Goal: Transaction & Acquisition: Purchase product/service

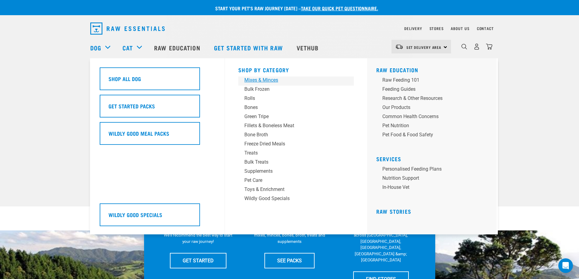
click at [263, 81] on div "Mixes & Minces" at bounding box center [291, 80] width 95 height 7
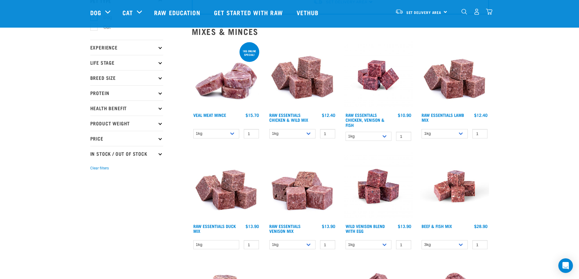
scroll to position [61, 0]
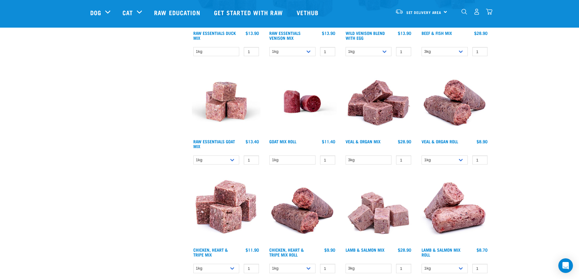
click at [529, 197] on div "Start your pet’s raw journey today – take our quick pet questionnaire. Delivery…" at bounding box center [289, 247] width 579 height 980
click at [530, 196] on div "Start your pet’s raw journey today – take our quick pet questionnaire. Delivery…" at bounding box center [289, 247] width 579 height 980
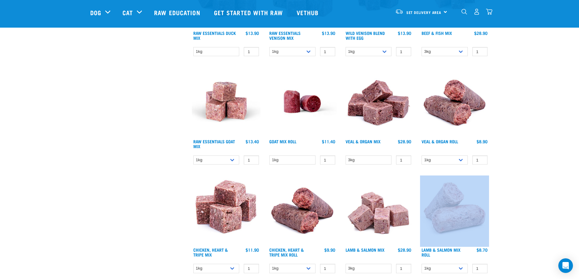
click at [530, 196] on div "Start your pet’s raw journey today – take our quick pet questionnaire. Delivery…" at bounding box center [289, 247] width 579 height 980
click at [535, 172] on div "Start your pet’s raw journey today – take our quick pet questionnaire. Delivery…" at bounding box center [289, 247] width 579 height 980
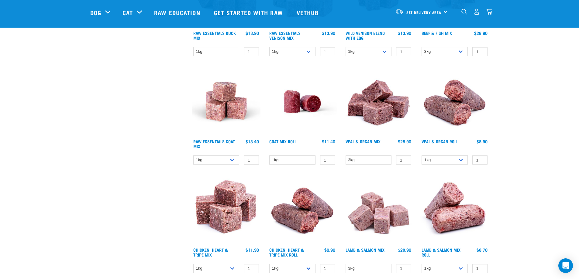
click at [535, 169] on div "Start your pet’s raw journey today – take our quick pet questionnaire. Delivery…" at bounding box center [289, 247] width 579 height 980
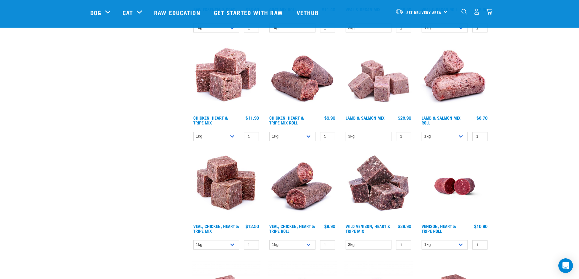
scroll to position [425, 0]
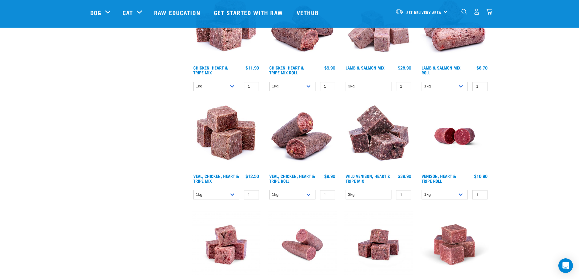
click at [540, 152] on div "Start your pet’s raw journey today – take our quick pet questionnaire. Delivery…" at bounding box center [289, 65] width 579 height 980
click at [543, 148] on div "Start your pet’s raw journey [DATE] – take our quick pet questionnaire. Deliver…" at bounding box center [289, 65] width 579 height 980
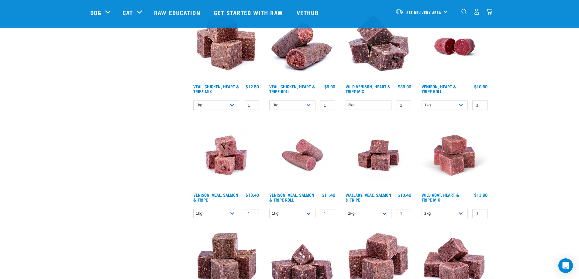
scroll to position [577, 0]
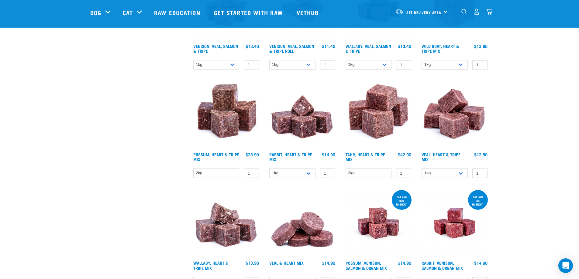
scroll to position [759, 0]
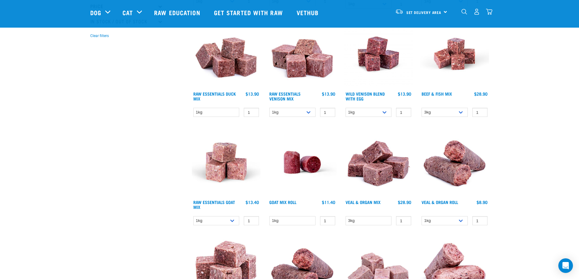
scroll to position [0, 0]
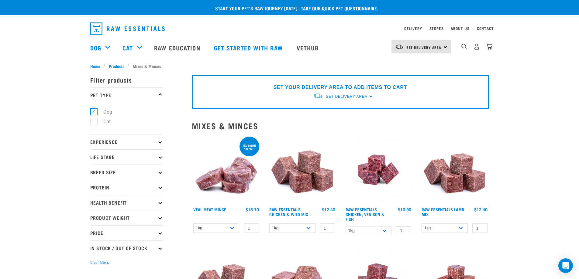
click at [461, 227] on select "1kg 3kg Bulk (10kg)" at bounding box center [444, 228] width 46 height 9
select select "341961"
click at [421, 224] on select "1kg 3kg Bulk (10kg)" at bounding box center [444, 228] width 46 height 9
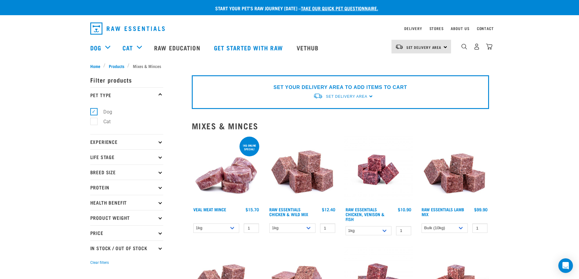
click at [482, 231] on input "1" at bounding box center [479, 228] width 15 height 9
drag, startPoint x: 538, startPoint y: 229, endPoint x: 530, endPoint y: 230, distance: 8.4
click at [423, 47] on span "Set Delivery Area" at bounding box center [423, 47] width 35 height 2
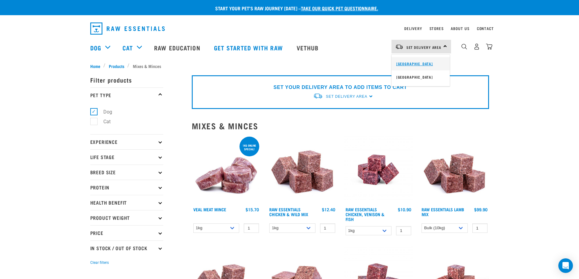
click at [422, 62] on link "[GEOGRAPHIC_DATA]" at bounding box center [420, 63] width 58 height 13
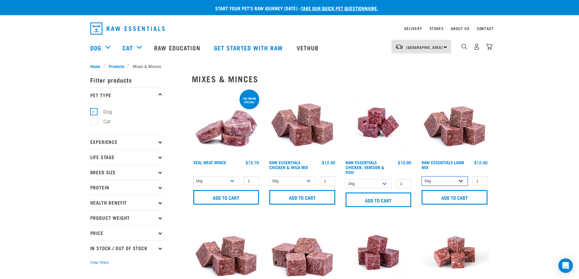
drag, startPoint x: 463, startPoint y: 183, endPoint x: 460, endPoint y: 185, distance: 3.2
click at [463, 183] on select "1kg 3kg Bulk (10kg)" at bounding box center [444, 180] width 46 height 9
select select "341961"
click at [421, 176] on select "1kg 3kg Bulk (10kg)" at bounding box center [444, 180] width 46 height 9
click at [464, 199] on input "Add to cart" at bounding box center [454, 197] width 66 height 15
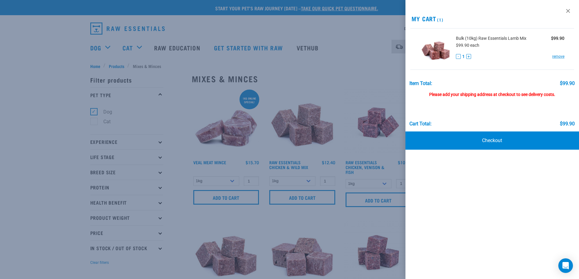
click at [22, 145] on div at bounding box center [289, 139] width 579 height 279
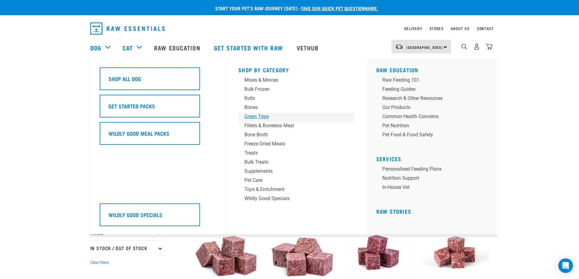
click at [269, 118] on div "Green Tripe" at bounding box center [291, 116] width 95 height 7
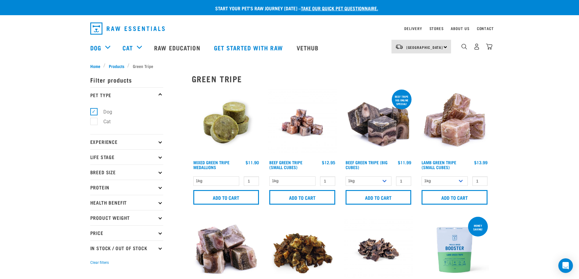
click at [386, 182] on select "1kg 3kg" at bounding box center [368, 180] width 46 height 9
select select "346"
click at [345, 176] on select "1kg 3kg" at bounding box center [368, 180] width 46 height 9
click at [379, 201] on input "Add to cart" at bounding box center [378, 197] width 66 height 15
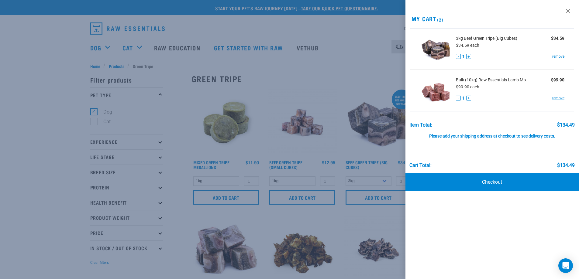
click at [42, 67] on div at bounding box center [289, 139] width 579 height 279
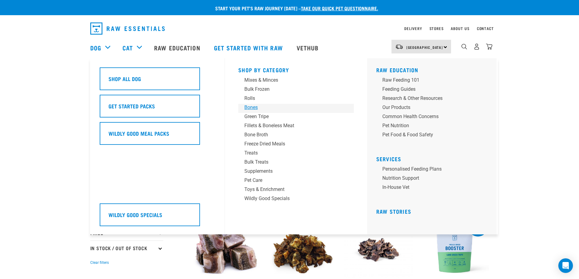
click at [256, 107] on div "Bones" at bounding box center [291, 107] width 95 height 7
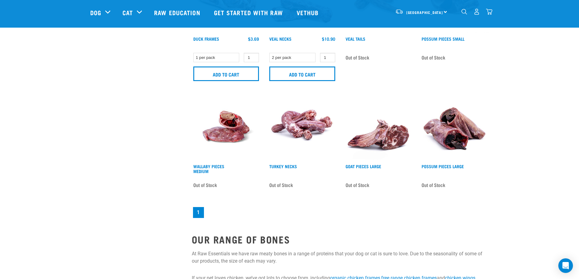
scroll to position [577, 0]
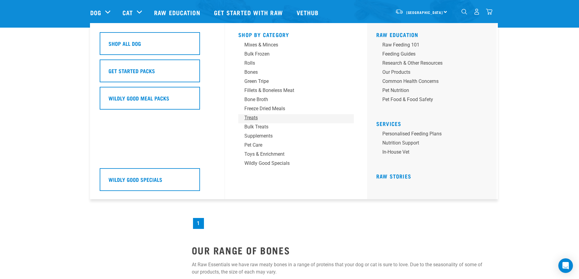
click at [256, 118] on div "Treats" at bounding box center [291, 117] width 95 height 7
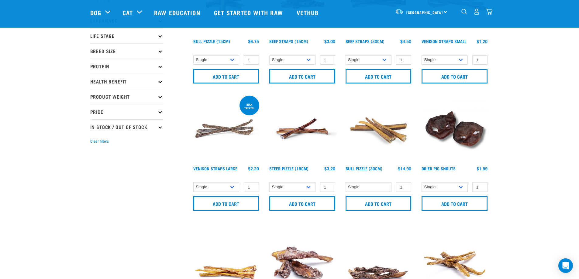
scroll to position [182, 0]
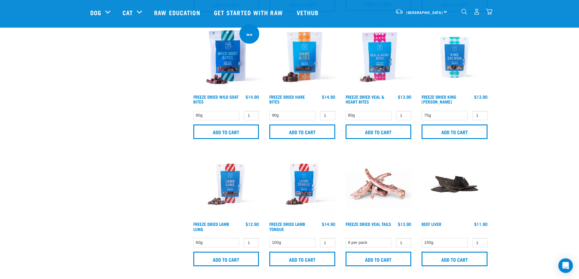
scroll to position [881, 0]
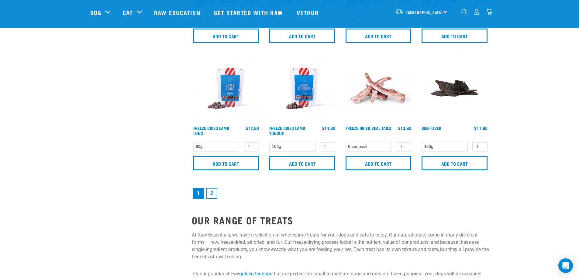
click at [213, 193] on link "2" at bounding box center [211, 193] width 11 height 11
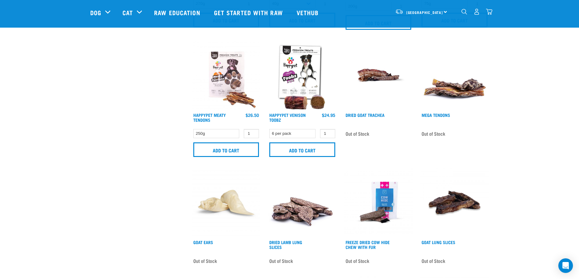
scroll to position [577, 0]
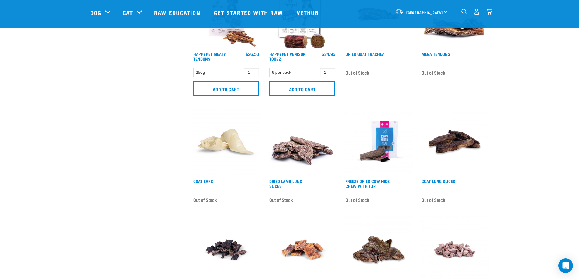
click at [535, 111] on div "Start your pet’s raw journey [DATE] – take our quick pet questionnaire. Deliver…" at bounding box center [289, 19] width 579 height 1193
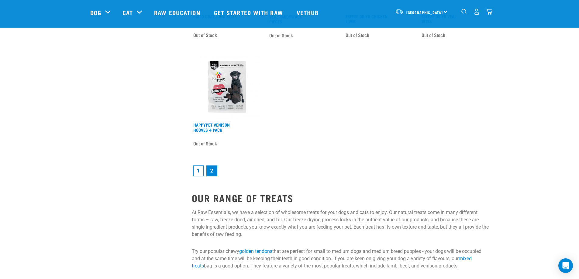
scroll to position [911, 0]
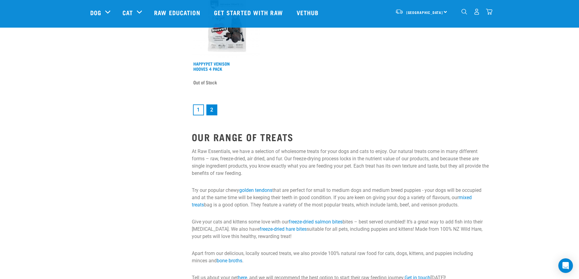
click at [201, 111] on link "1" at bounding box center [198, 109] width 11 height 11
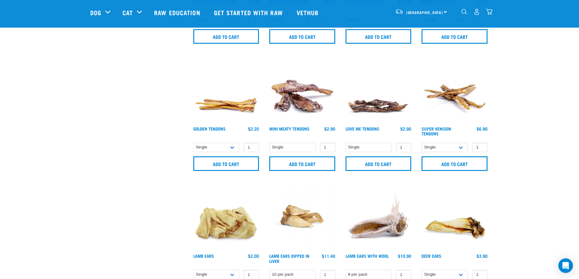
scroll to position [304, 0]
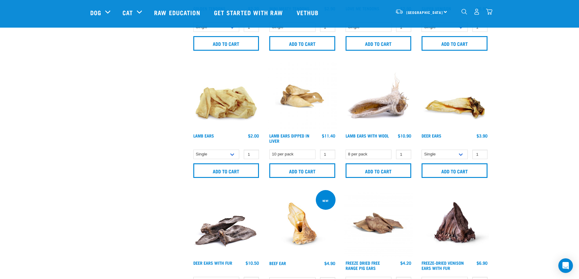
scroll to position [425, 0]
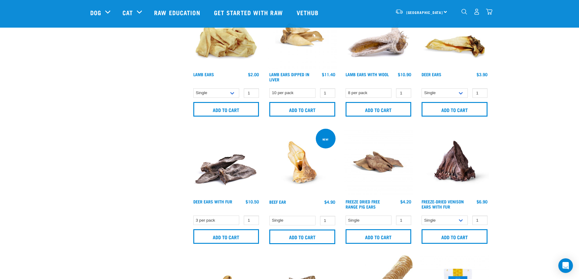
click at [535, 173] on div "Start your pet’s raw journey today – take our quick pet questionnaire. Delivery…" at bounding box center [289, 198] width 579 height 1246
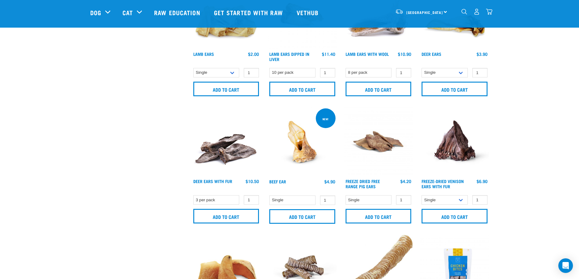
scroll to position [607, 0]
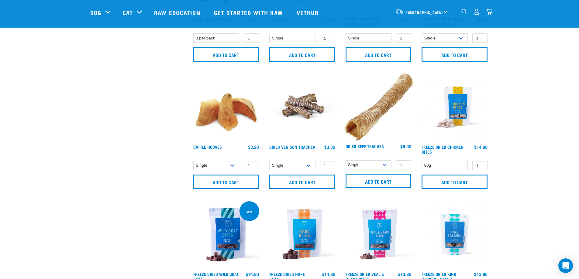
click at [540, 146] on div "Start your pet’s raw journey today – take our quick pet questionnaire. Delivery…" at bounding box center [289, 16] width 579 height 1246
drag, startPoint x: 232, startPoint y: 184, endPoint x: 208, endPoint y: 166, distance: 30.0
click at [191, 171] on div "Cattle Hooves 1 0 0" at bounding box center [226, 132] width 76 height 127
click at [233, 163] on select "Single 10 per pack Bulk (30 pack)" at bounding box center [216, 165] width 46 height 9
select select "724"
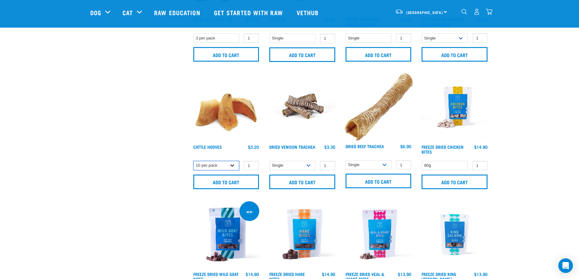
click at [193, 161] on select "Single 10 per pack Bulk (30 pack)" at bounding box center [216, 165] width 46 height 9
click at [153, 183] on div "× Filter products Pet Type Dog Cat Experience New Raw Feeder Experienced Raw Fe…" at bounding box center [137, 28] width 101 height 1228
click at [213, 180] on input "Add to cart" at bounding box center [226, 182] width 66 height 15
click at [542, 137] on div "Start your pet’s raw journey today – take our quick pet questionnaire. Delivery…" at bounding box center [289, 16] width 579 height 1246
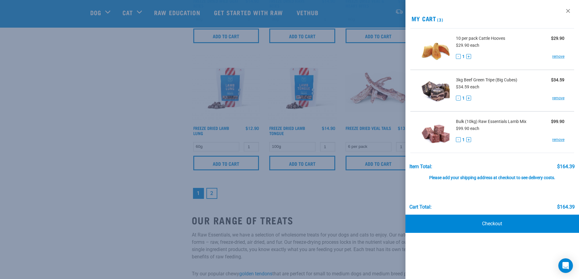
drag, startPoint x: 80, startPoint y: 115, endPoint x: 84, endPoint y: 121, distance: 6.7
click at [80, 115] on div at bounding box center [289, 139] width 579 height 279
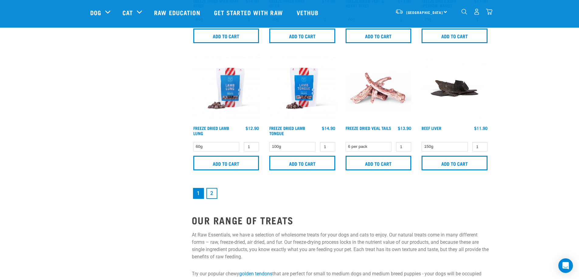
drag, startPoint x: 512, startPoint y: 90, endPoint x: 503, endPoint y: 47, distance: 44.2
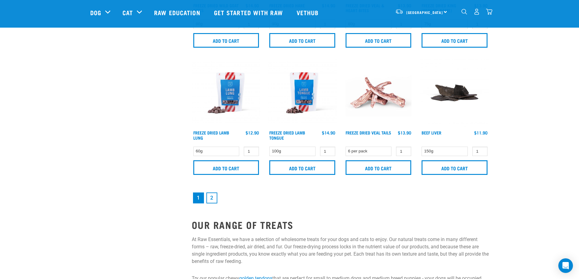
scroll to position [759, 0]
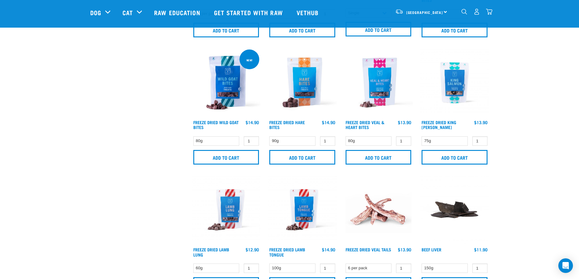
click at [489, 13] on img "dropdown navigation" at bounding box center [489, 12] width 6 height 6
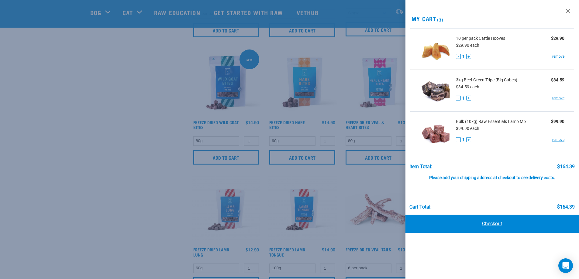
click at [491, 224] on link "Checkout" at bounding box center [492, 224] width 174 height 18
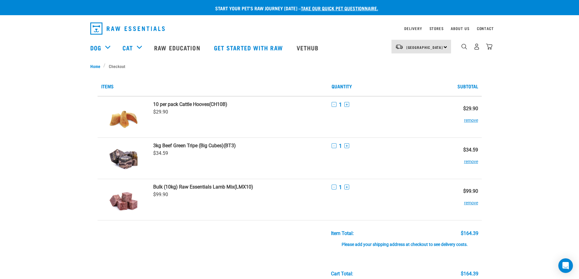
drag, startPoint x: 549, startPoint y: 172, endPoint x: 536, endPoint y: 202, distance: 32.2
click at [548, 177] on div "Start your pet’s raw journey today – take our quick pet questionnaire. Delivery…" at bounding box center [289, 258] width 579 height 517
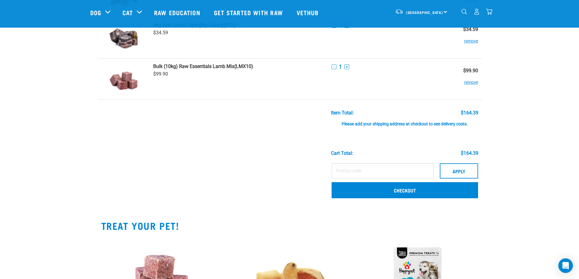
scroll to position [213, 0]
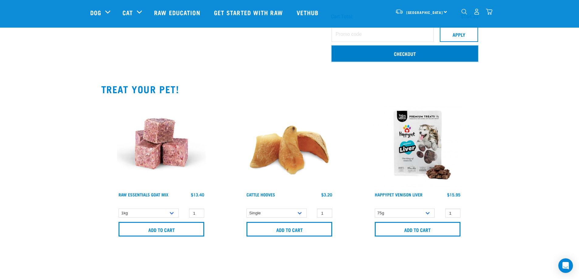
click at [382, 54] on link "Checkout" at bounding box center [404, 54] width 146 height 16
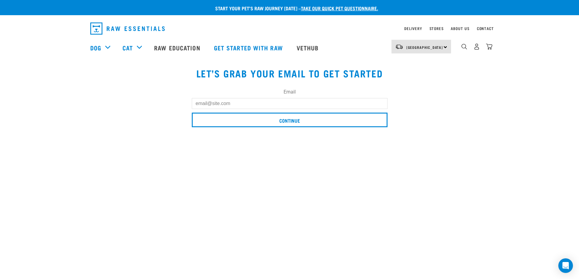
click at [290, 101] on input "Email" at bounding box center [290, 103] width 196 height 11
type input "[EMAIL_ADDRESS][DOMAIN_NAME]"
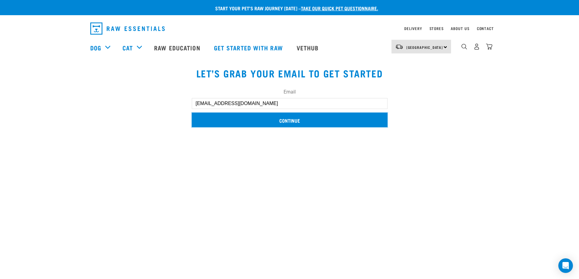
click at [271, 119] on input "Continue" at bounding box center [290, 120] width 196 height 15
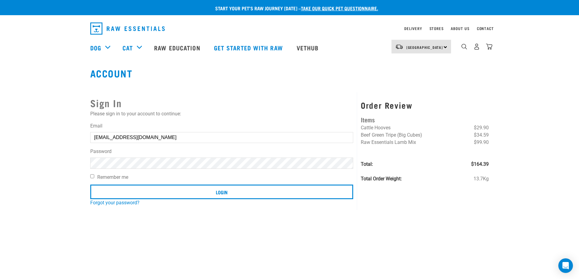
click at [90, 185] on input "Login" at bounding box center [221, 192] width 263 height 15
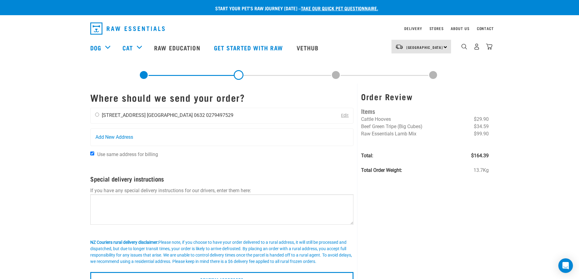
click at [131, 115] on li "[STREET_ADDRESS]" at bounding box center [124, 115] width 44 height 6
click at [95, 117] on div "Friona Lu [STREET_ADDRESS] [GEOGRAPHIC_DATA] 0632 0279497529" at bounding box center [163, 115] width 147 height 15
click at [101, 116] on div "Friona Lu [STREET_ADDRESS] [GEOGRAPHIC_DATA] 0632 0279497529" at bounding box center [163, 115] width 147 height 15
click at [96, 114] on input "radio" at bounding box center [97, 115] width 4 height 4
radio input "true"
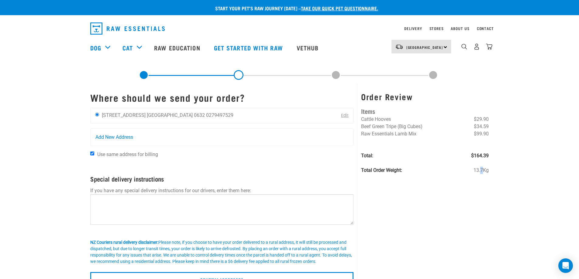
click at [481, 210] on div "Order Review Items Cattle Hooves $29.90 Beef Green Tripe (Big Cubes) $34.59 Raw…" at bounding box center [424, 187] width 135 height 207
click at [491, 218] on div "Order Review Items Cattle Hooves $29.90 Beef Green Tripe (Big Cubes) $34.59 Raw…" at bounding box center [424, 187] width 135 height 207
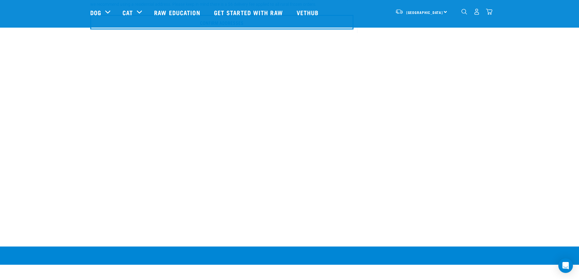
scroll to position [91, 0]
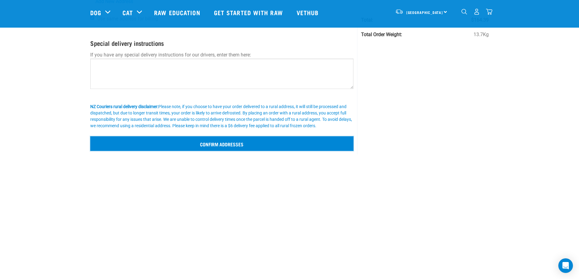
click at [208, 149] on input "Confirm addresses" at bounding box center [221, 143] width 263 height 15
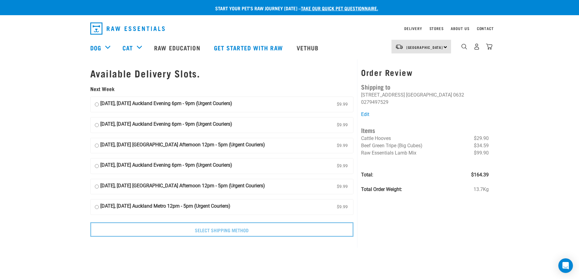
drag, startPoint x: 94, startPoint y: 104, endPoint x: 97, endPoint y: 103, distance: 3.2
click at [97, 103] on label "[DATE], [DATE] Auckland Evening 6pm - 9pm (Urgent Couriers) $9.99" at bounding box center [221, 104] width 263 height 15
click at [97, 103] on input "08 September, Monday Auckland Evening 6pm - 9pm (Urgent Couriers) $9.99" at bounding box center [97, 104] width 4 height 9
radio input "true"
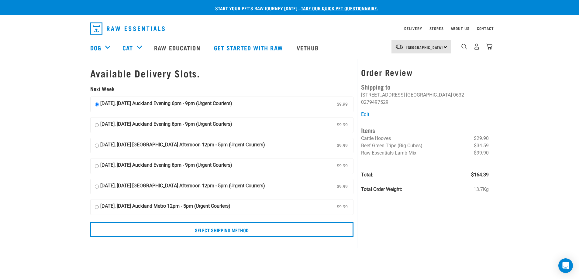
click at [96, 105] on input "08 September, Monday Auckland Evening 6pm - 9pm (Urgent Couriers) $9.99" at bounding box center [97, 104] width 4 height 9
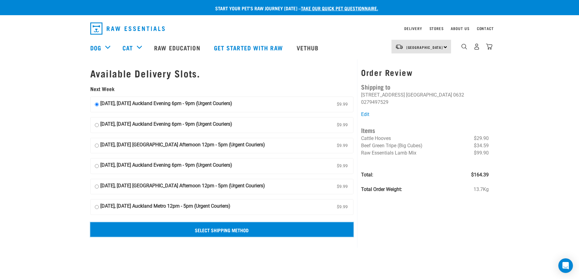
click at [260, 225] on input "Select Shipping Method" at bounding box center [221, 229] width 263 height 15
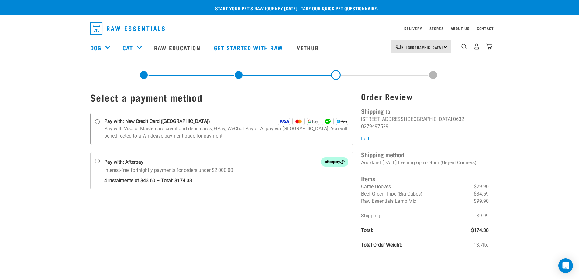
click at [140, 128] on p "Pay with Visa or Mastercard credit and debit cards, GPay, WeChat Pay or Alipay …" at bounding box center [226, 132] width 244 height 15
click at [100, 124] on input "Pay with: New Credit Card (Windcave)" at bounding box center [97, 121] width 5 height 5
radio input "true"
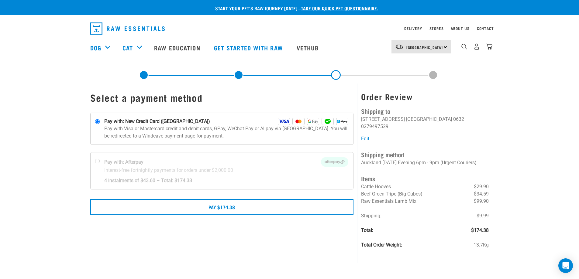
click at [547, 81] on div "Start your pet’s raw journey [DATE] – take our quick pet questionnaire. Deliver…" at bounding box center [289, 129] width 579 height 259
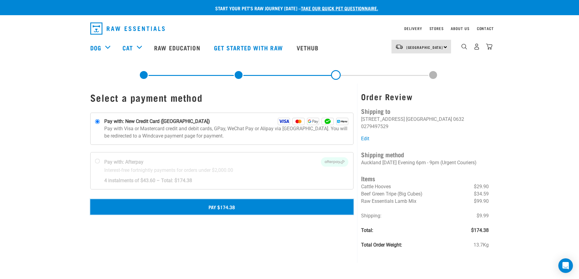
click at [255, 208] on button "Pay $174.38" at bounding box center [221, 206] width 263 height 15
